Goal: Task Accomplishment & Management: Use online tool/utility

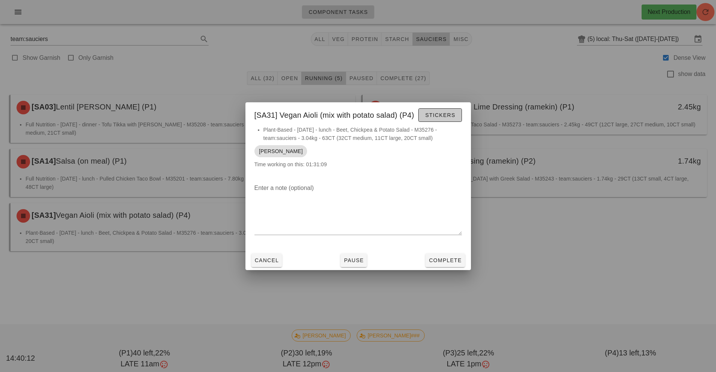
click at [455, 118] on button "Stickers" at bounding box center [439, 115] width 43 height 14
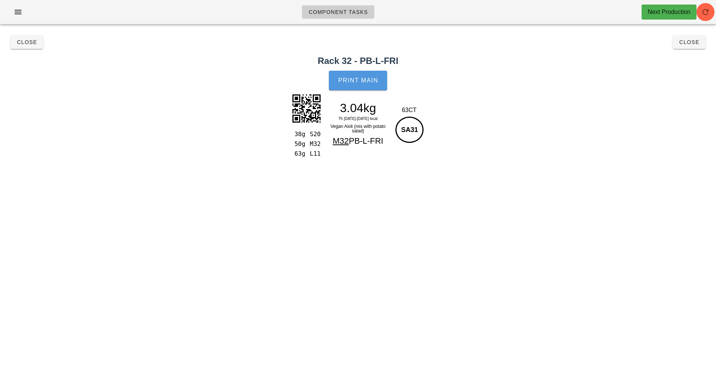
click at [370, 76] on button "Print Main" at bounding box center [358, 81] width 58 height 20
click at [693, 48] on button "Close" at bounding box center [688, 42] width 33 height 14
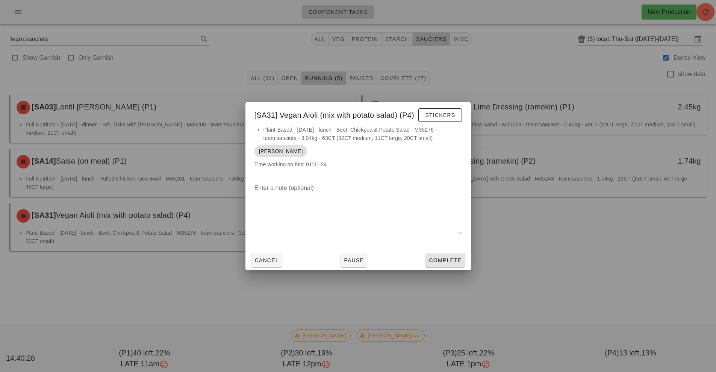
click at [456, 260] on span "Complete" at bounding box center [444, 260] width 33 height 6
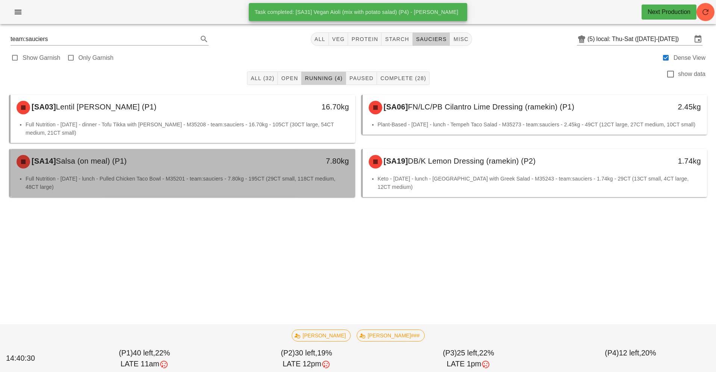
click at [198, 175] on li "Full Nutrition - [DATE] - lunch - Pulled Chicken Taco Bowl - M35201 - team:sauc…" at bounding box center [187, 182] width 323 height 17
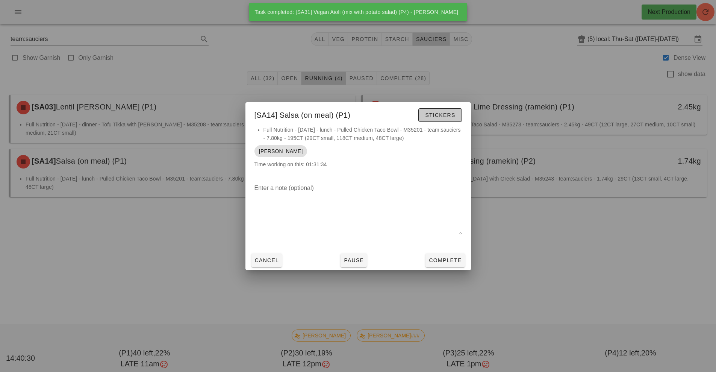
click at [442, 120] on button "Stickers" at bounding box center [439, 115] width 43 height 14
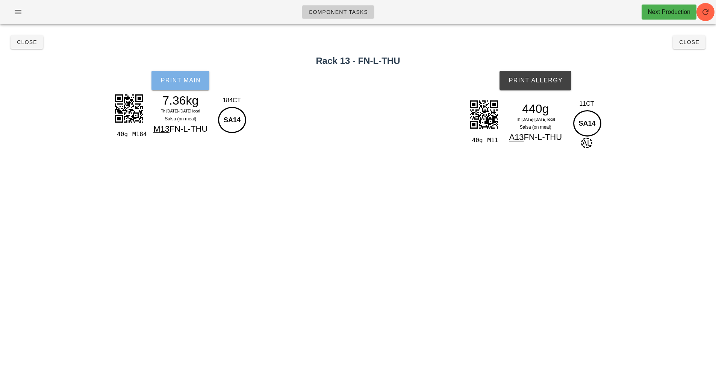
click at [180, 83] on span "Print Main" at bounding box center [180, 80] width 41 height 7
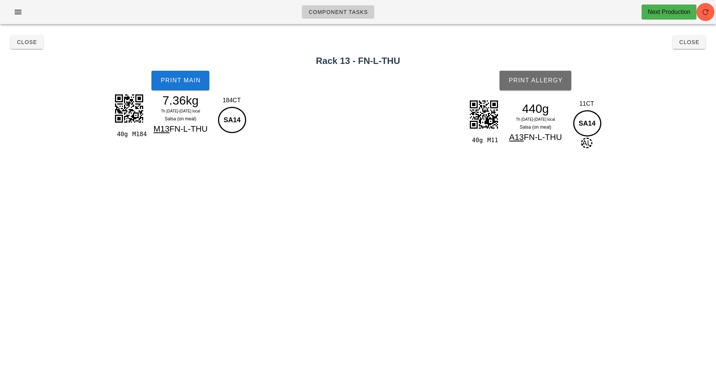
click at [539, 86] on button "Print Allergy" at bounding box center [535, 81] width 72 height 20
click at [695, 43] on span "Close" at bounding box center [688, 42] width 21 height 6
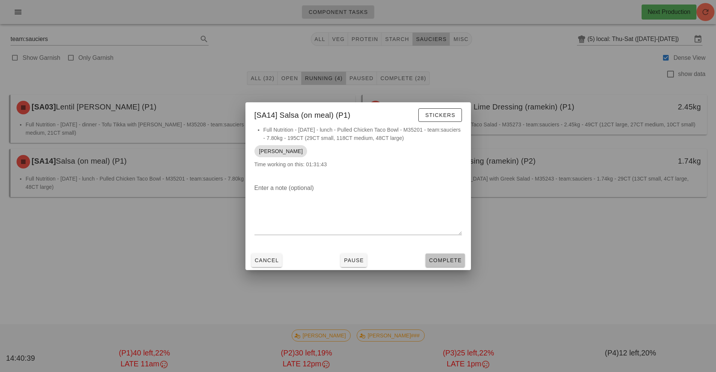
click at [448, 260] on span "Complete" at bounding box center [444, 260] width 33 height 6
